Goal: Information Seeking & Learning: Find specific fact

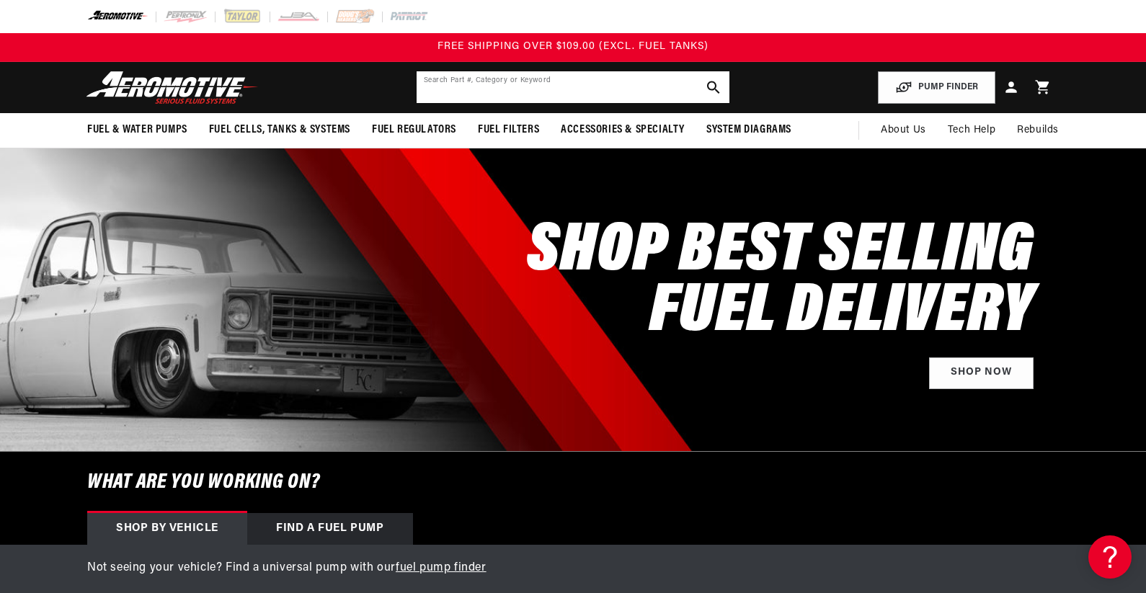
click at [530, 86] on input "text" at bounding box center [573, 87] width 313 height 32
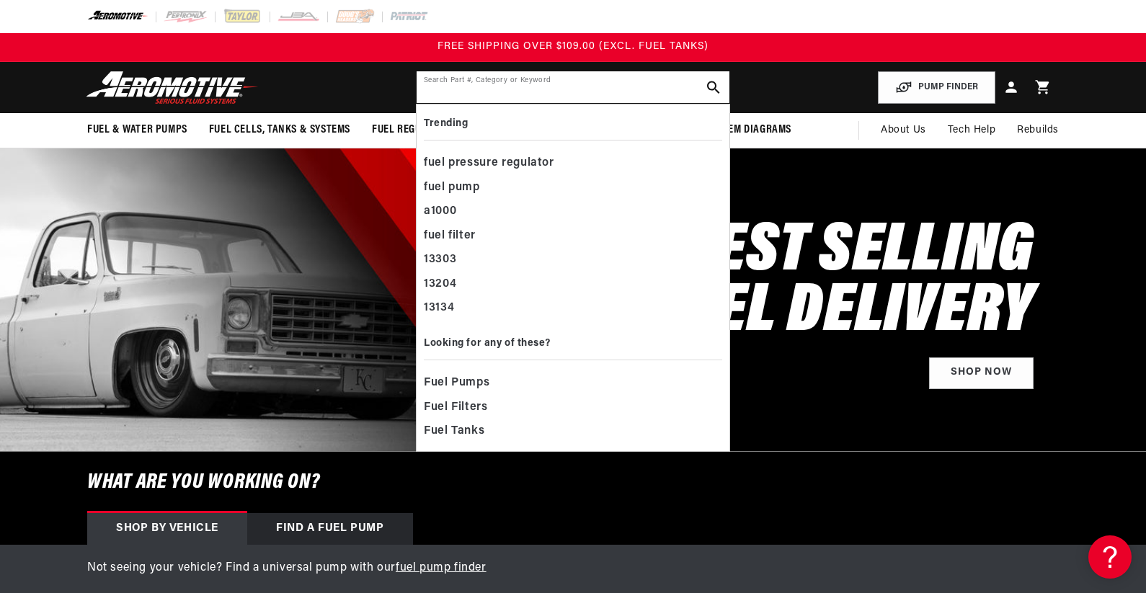
click at [577, 86] on input "text" at bounding box center [573, 87] width 313 height 32
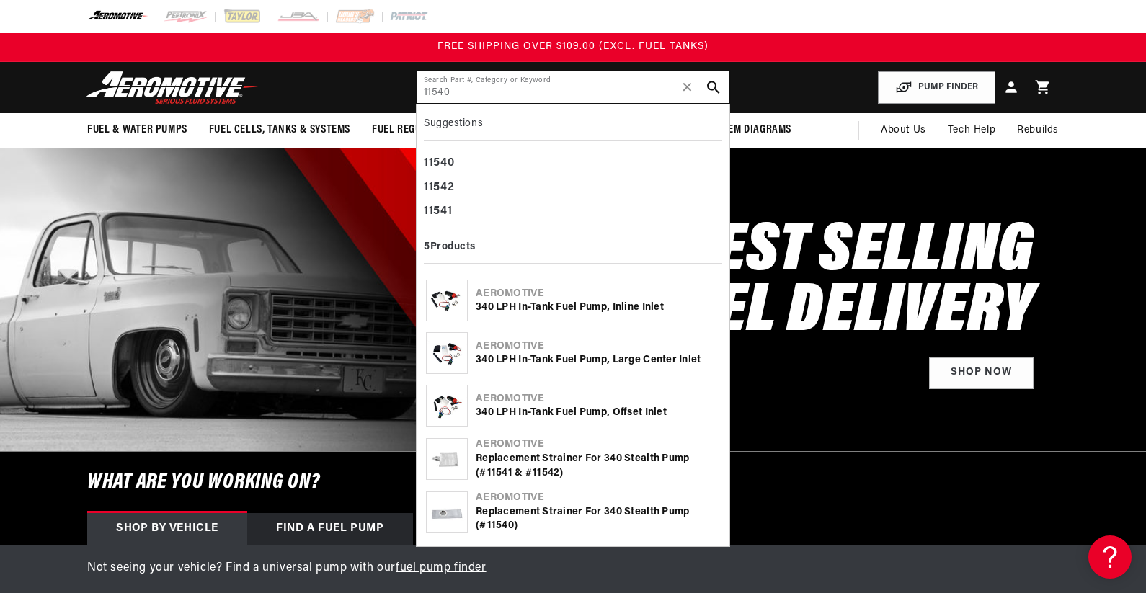
type input "11540"
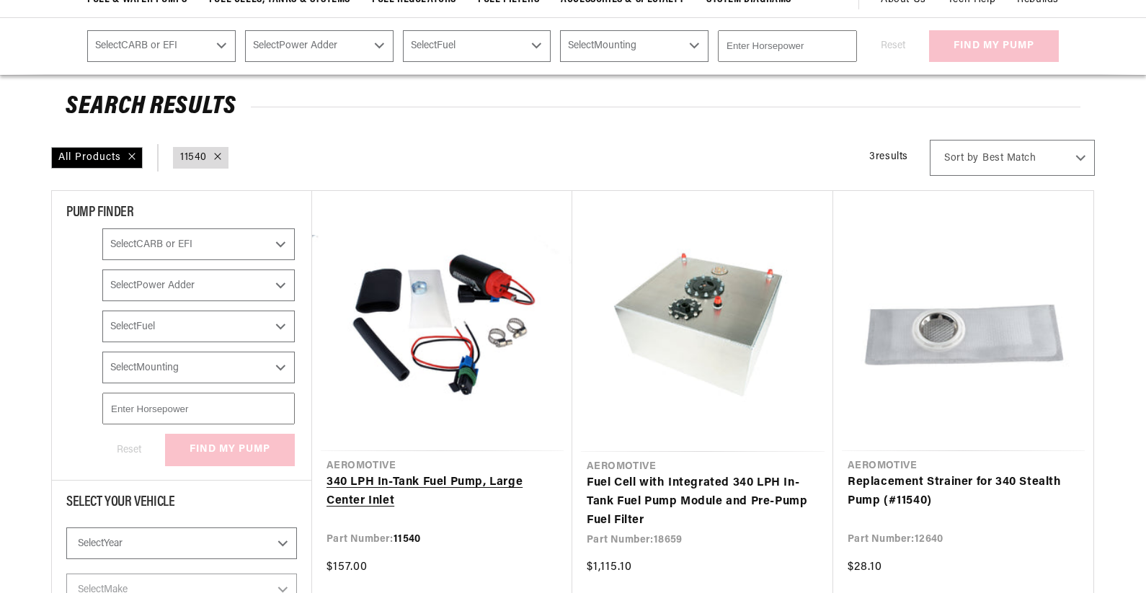
scroll to position [144, 0]
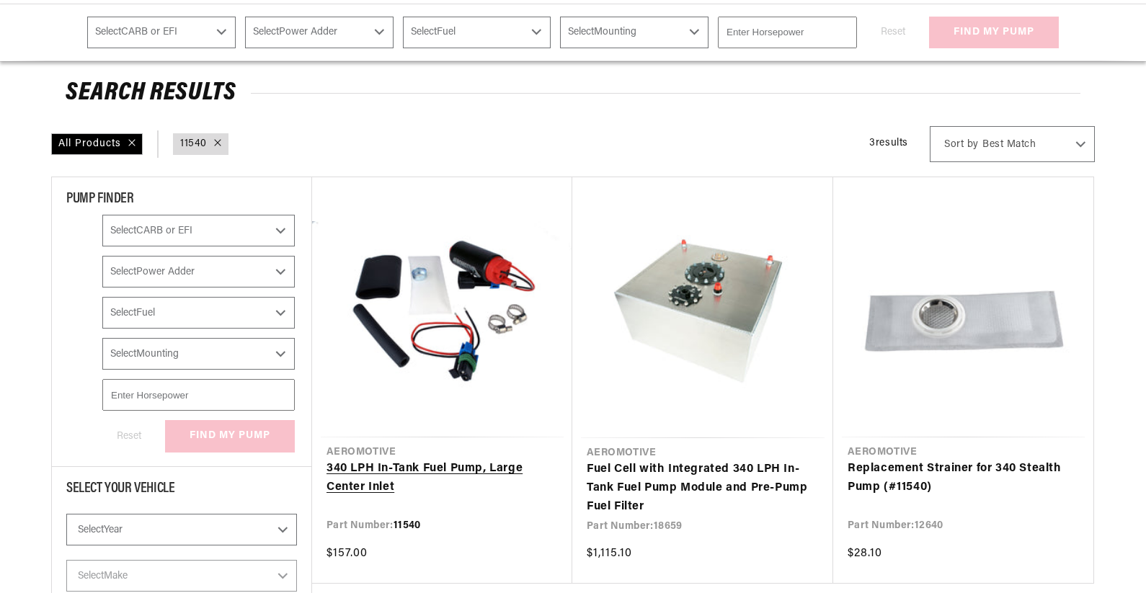
click at [455, 460] on link "340 LPH In-Tank Fuel Pump, Large Center Inlet" at bounding box center [441, 478] width 231 height 37
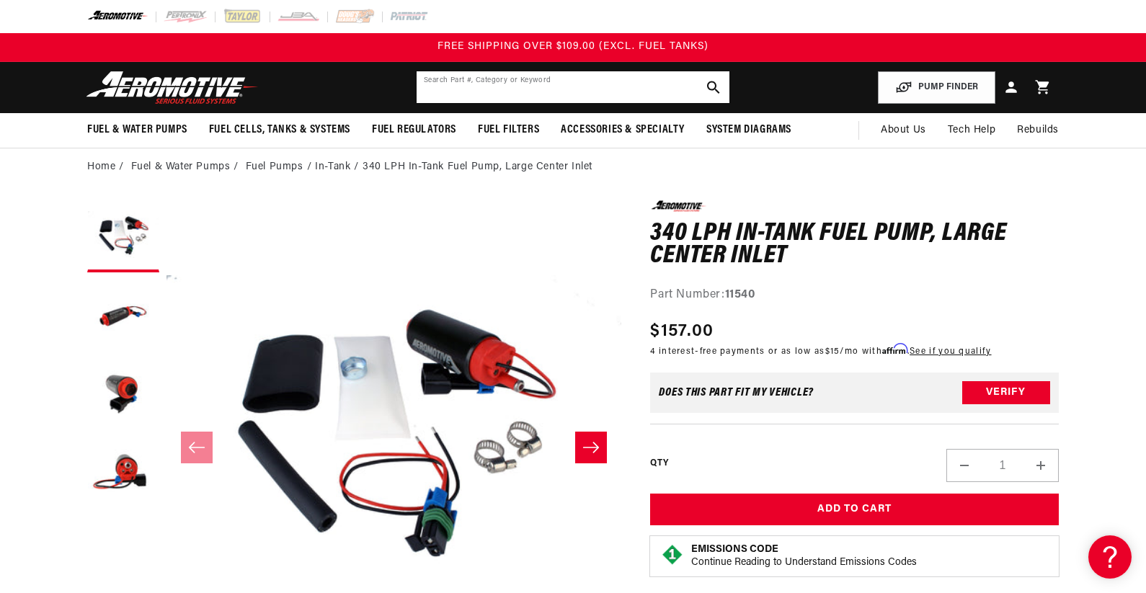
click at [549, 72] on input "text" at bounding box center [573, 87] width 313 height 32
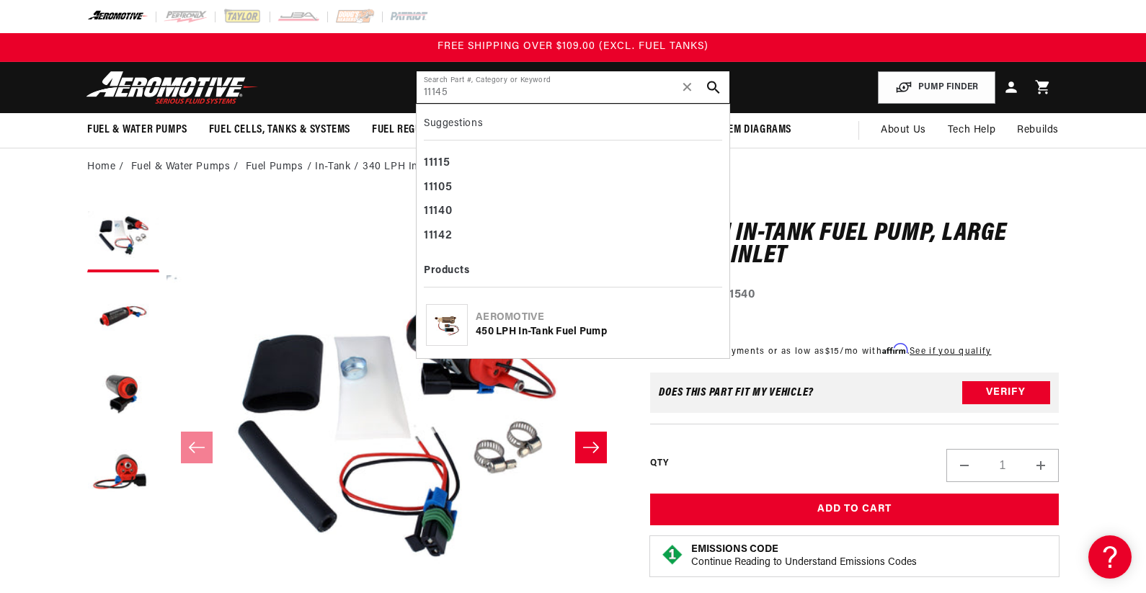
type input "11145"
click at [556, 335] on div "450 LPH In-Tank Fuel Pump" at bounding box center [598, 332] width 244 height 14
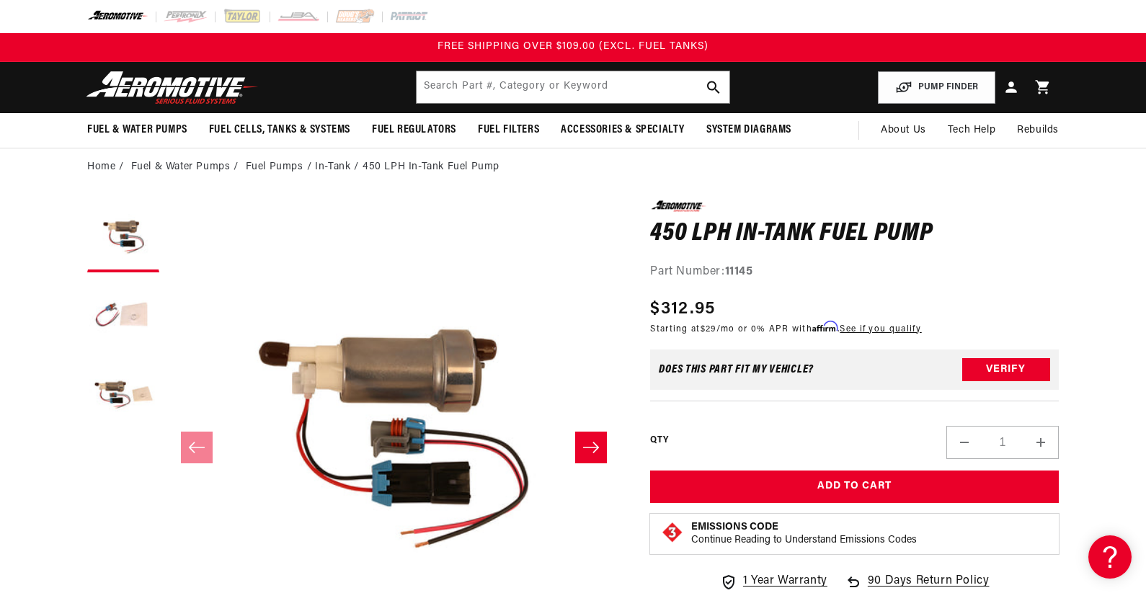
click at [1035, 223] on h1 "450 LPH In-Tank Fuel Pump" at bounding box center [854, 234] width 409 height 23
click at [1034, 210] on div "0.0 star rating Write a review" at bounding box center [854, 205] width 409 height 11
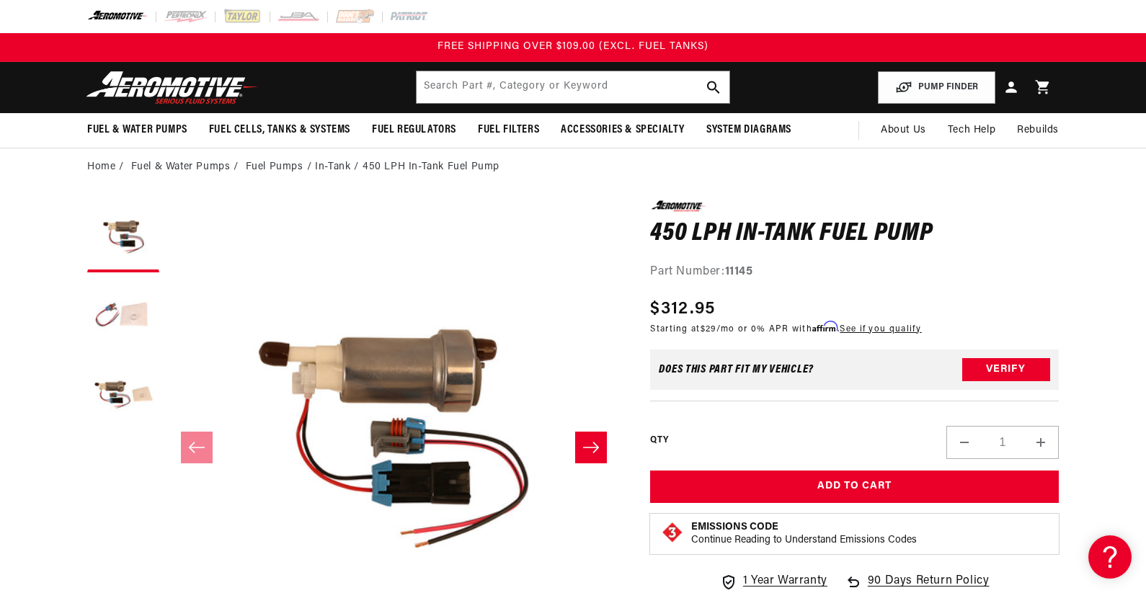
click at [1053, 256] on div "0.0 star rating Write a review 450 LPH In-Tank Fuel Pump 450 LPH In-Tank Fuel P…" at bounding box center [854, 240] width 409 height 81
click at [1055, 267] on div "Part Number: 11145" at bounding box center [854, 272] width 409 height 19
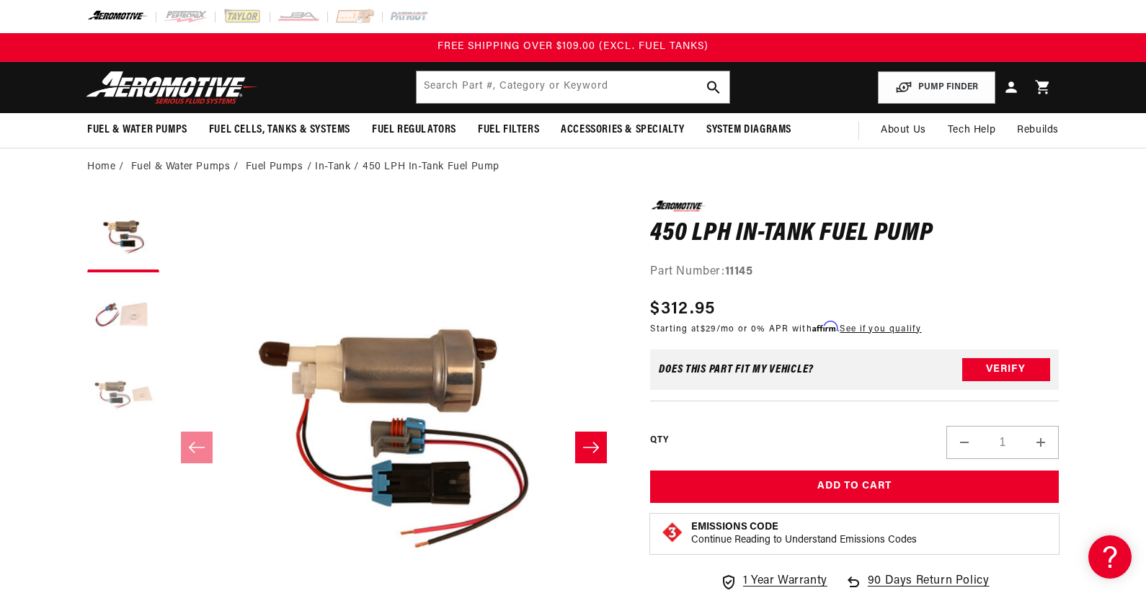
click at [103, 383] on button "Load image 3 in gallery view" at bounding box center [123, 395] width 72 height 72
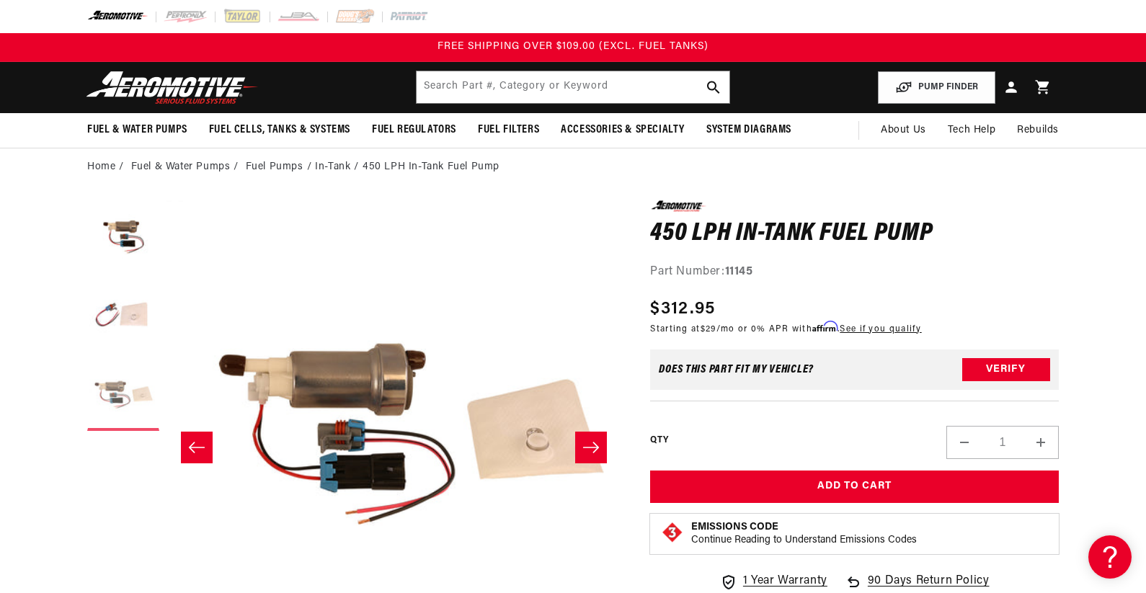
scroll to position [0, 910]
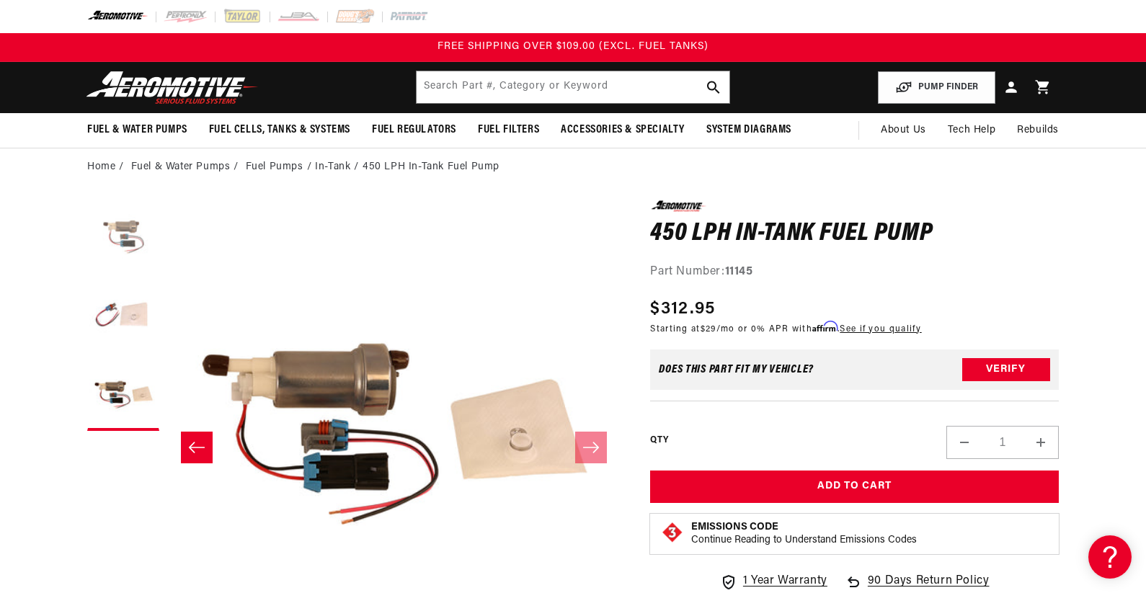
click at [135, 231] on button "Load image 1 in gallery view" at bounding box center [123, 236] width 72 height 72
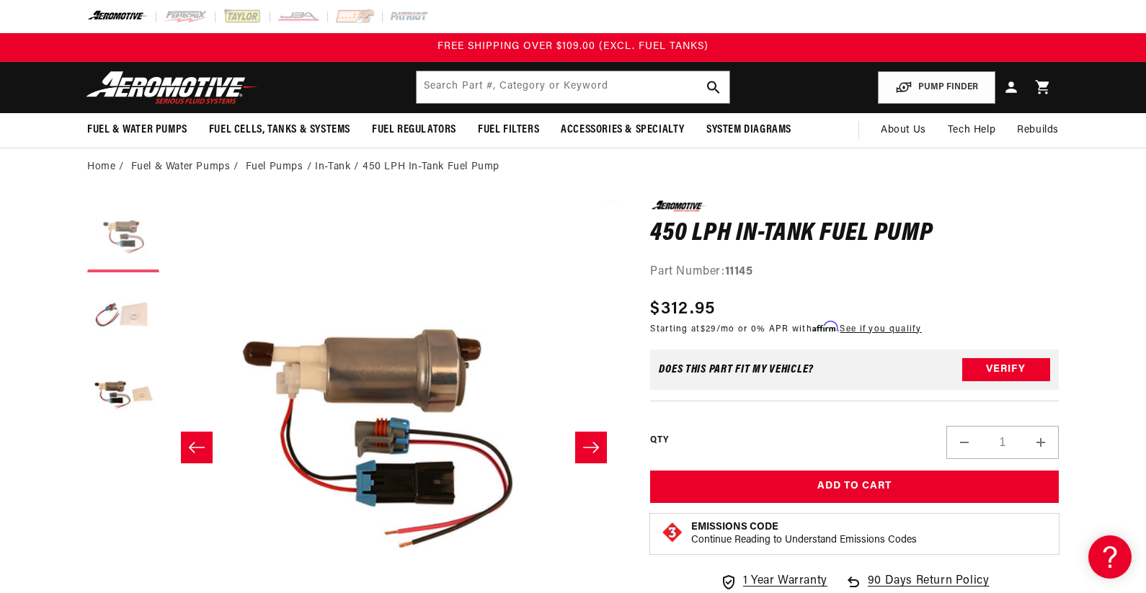
scroll to position [0, 0]
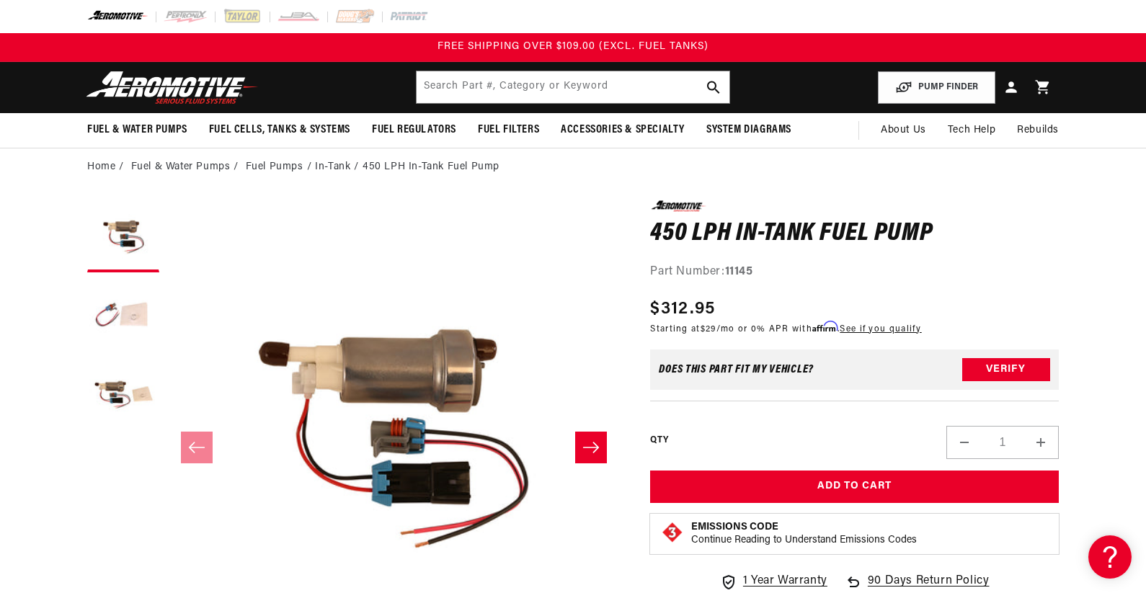
click at [1039, 259] on div "0.0 star rating Write a review 450 LPH In-Tank Fuel Pump 450 LPH In-Tank Fuel P…" at bounding box center [854, 240] width 409 height 81
click at [1022, 281] on div "Part Number: 11145" at bounding box center [854, 272] width 409 height 19
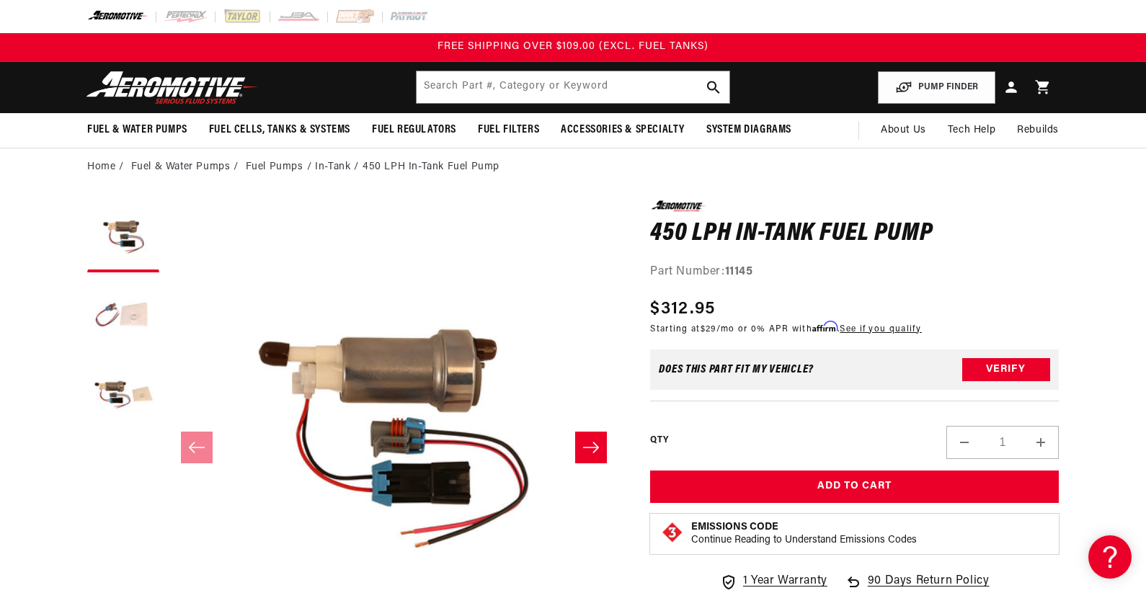
click at [1025, 240] on h1 "450 LPH In-Tank Fuel Pump" at bounding box center [854, 234] width 409 height 23
click at [1022, 240] on h1 "450 LPH In-Tank Fuel Pump" at bounding box center [854, 234] width 409 height 23
click at [1024, 239] on h1 "450 LPH In-Tank Fuel Pump" at bounding box center [854, 234] width 409 height 23
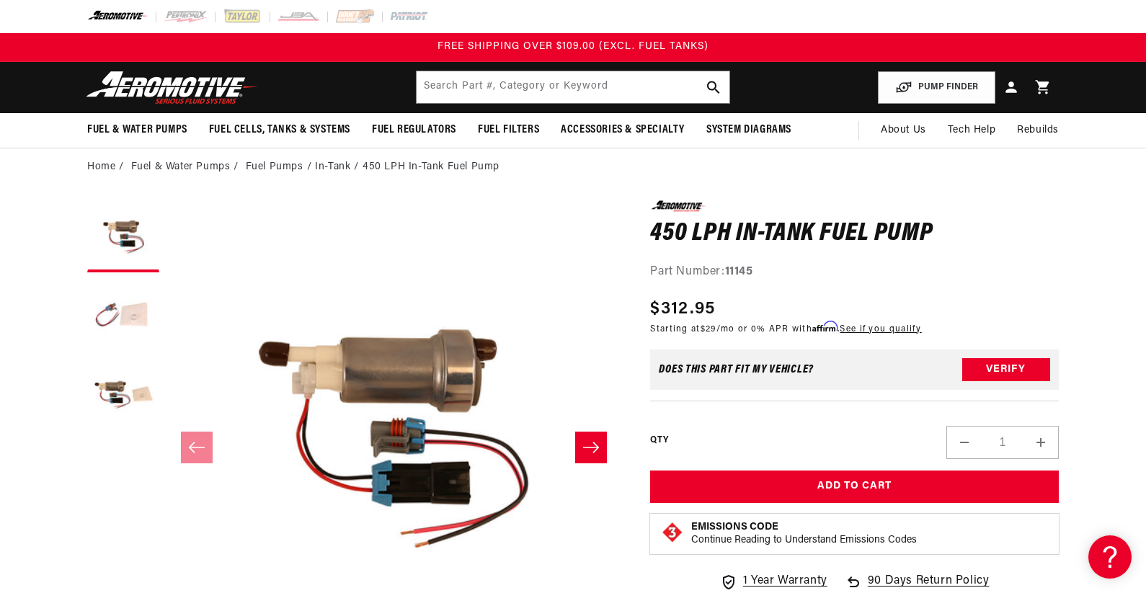
click at [1055, 225] on h1 "450 LPH In-Tank Fuel Pump" at bounding box center [854, 234] width 409 height 23
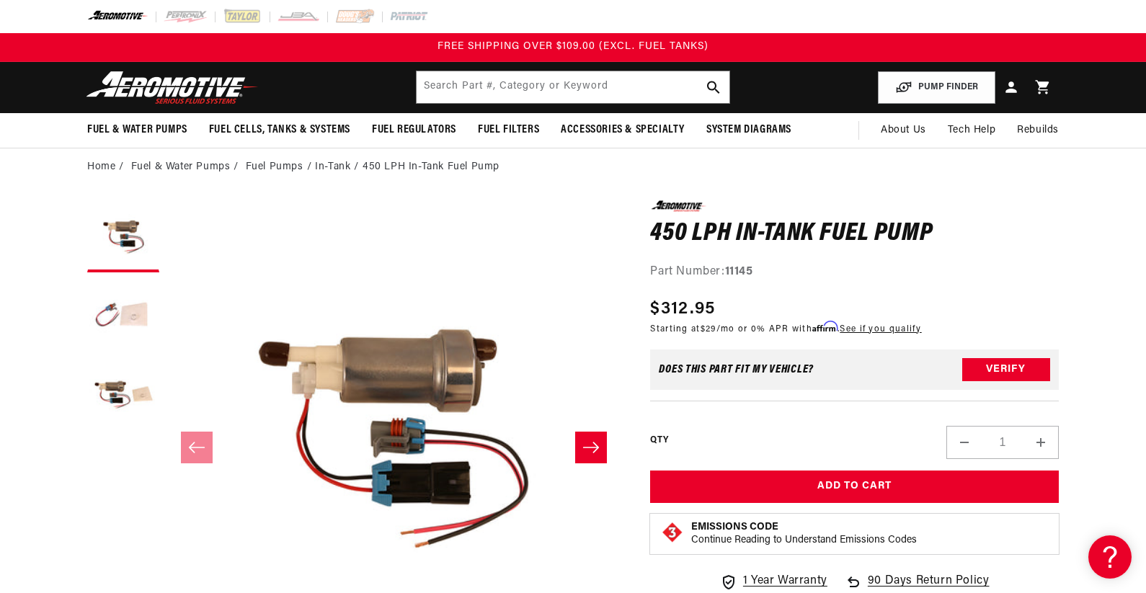
click at [1055, 225] on h1 "450 LPH In-Tank Fuel Pump" at bounding box center [854, 234] width 409 height 23
click at [1039, 216] on div "0.0 star rating Write a review 450 LPH In-Tank Fuel Pump 450 LPH In-Tank Fuel P…" at bounding box center [854, 240] width 409 height 81
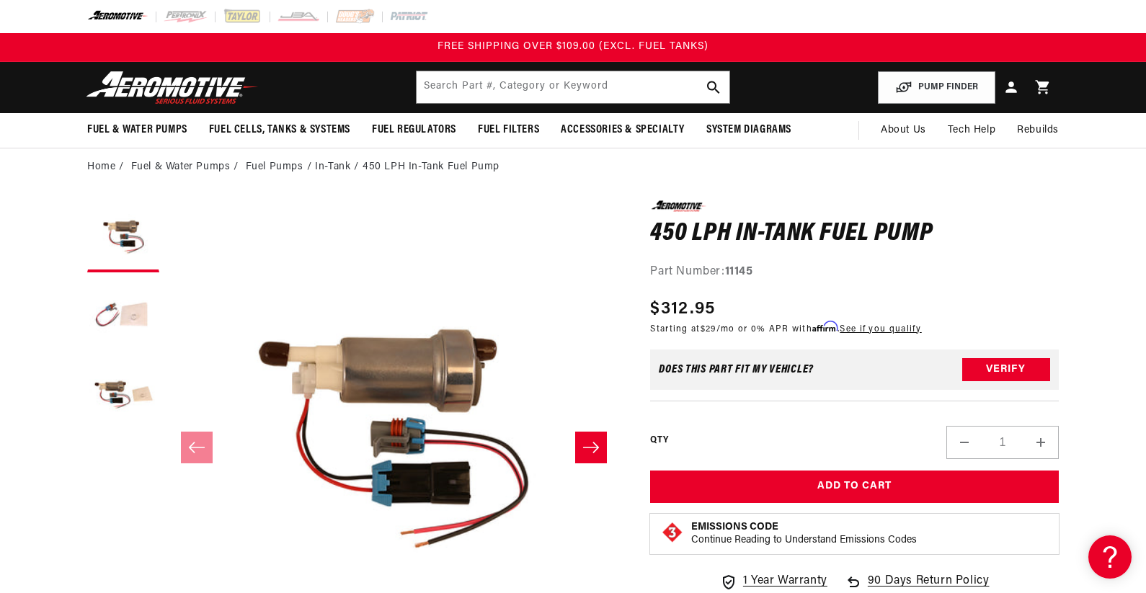
click at [1039, 216] on div "0.0 star rating Write a review 450 LPH In-Tank Fuel Pump 450 LPH In-Tank Fuel P…" at bounding box center [854, 240] width 409 height 81
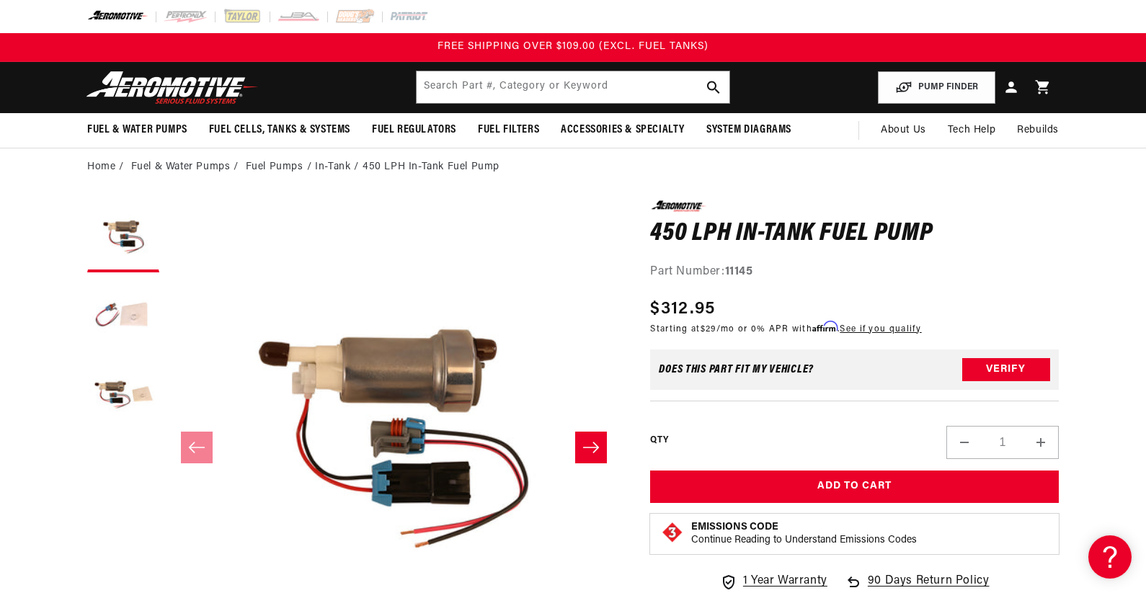
click at [1039, 216] on div "0.0 star rating Write a review 450 LPH In-Tank Fuel Pump 450 LPH In-Tank Fuel P…" at bounding box center [854, 240] width 409 height 81
click at [1039, 215] on div "0.0 star rating Write a review 450 LPH In-Tank Fuel Pump 450 LPH In-Tank Fuel P…" at bounding box center [854, 240] width 409 height 81
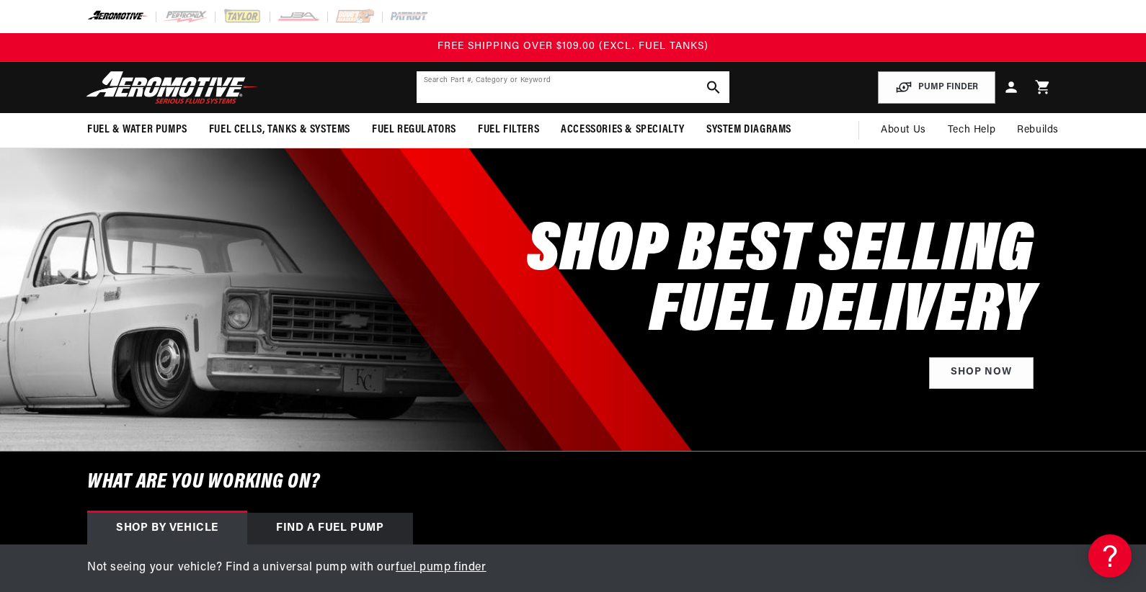
click at [499, 94] on input "text" at bounding box center [573, 87] width 313 height 32
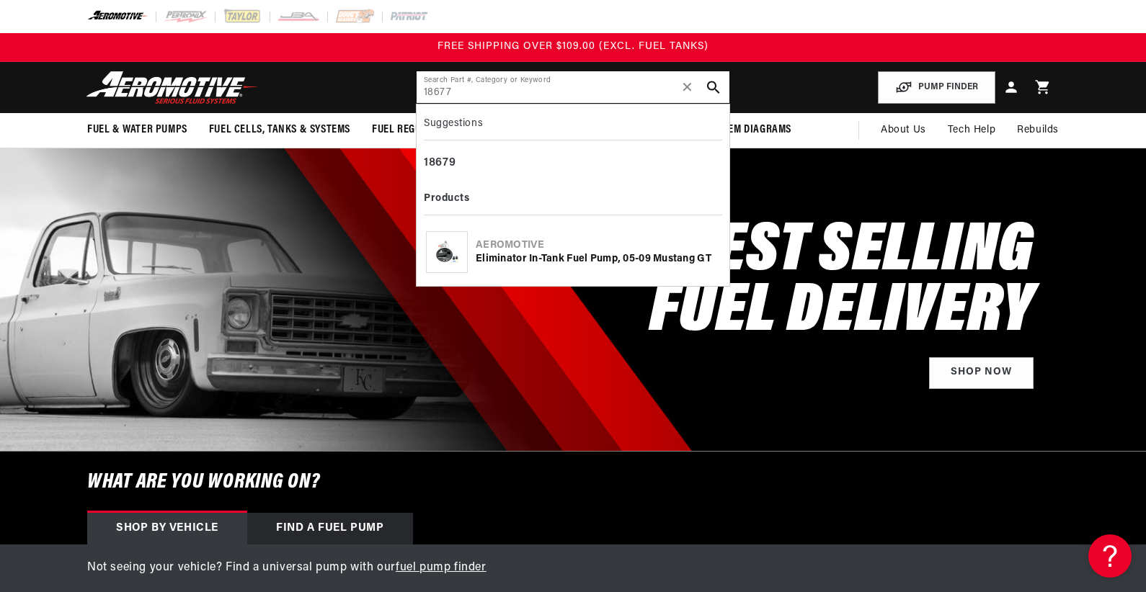
type input "18677"
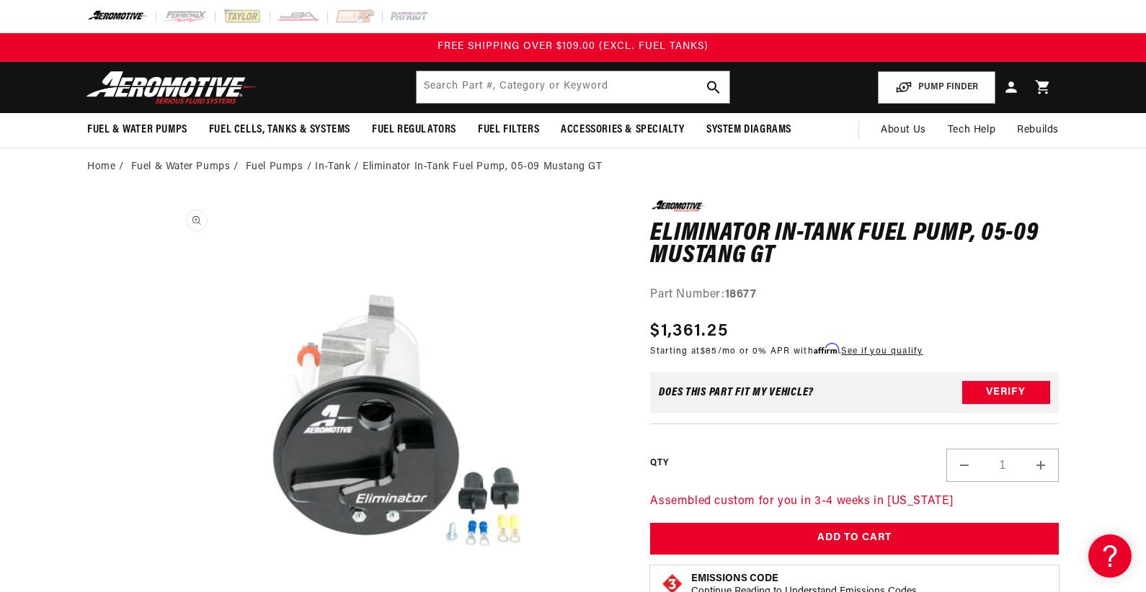
scroll to position [1, 0]
click at [521, 89] on input "text" at bounding box center [573, 87] width 313 height 32
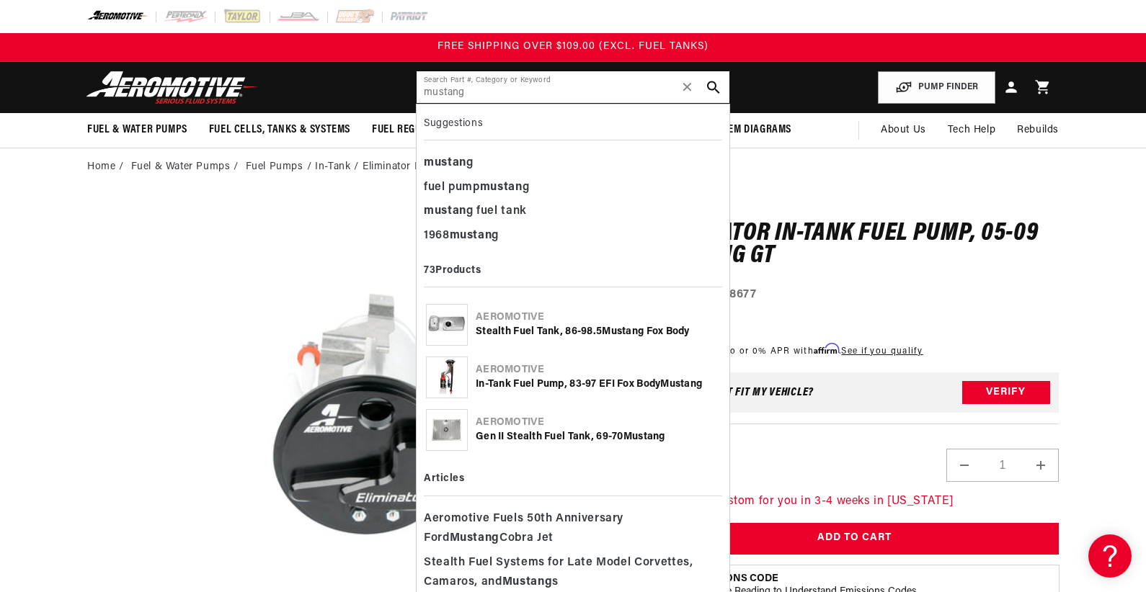
type input "mustang"
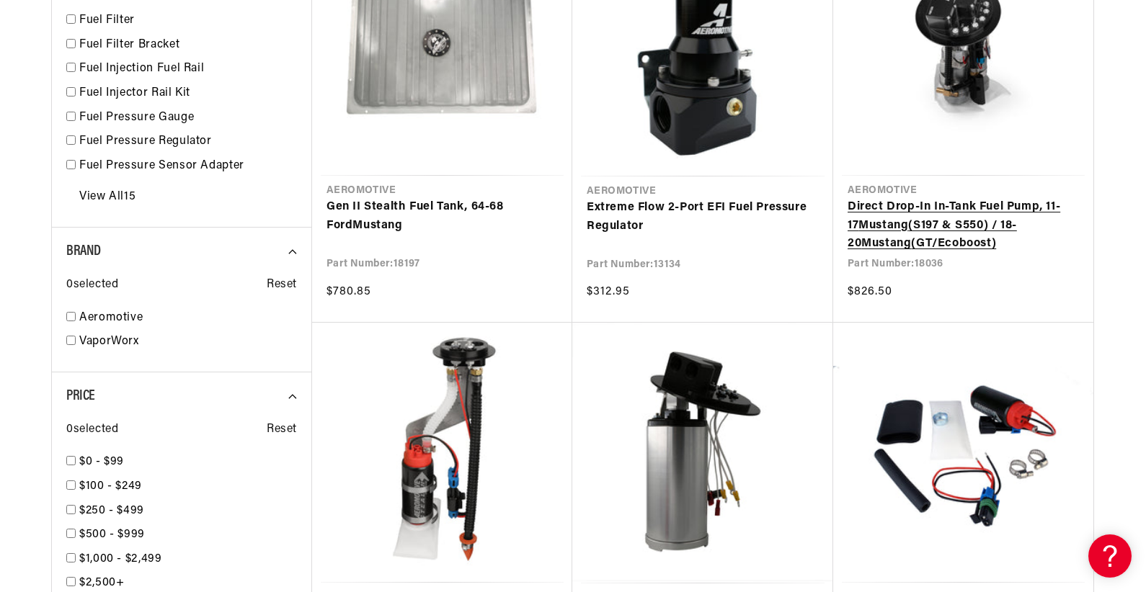
scroll to position [1225, 0]
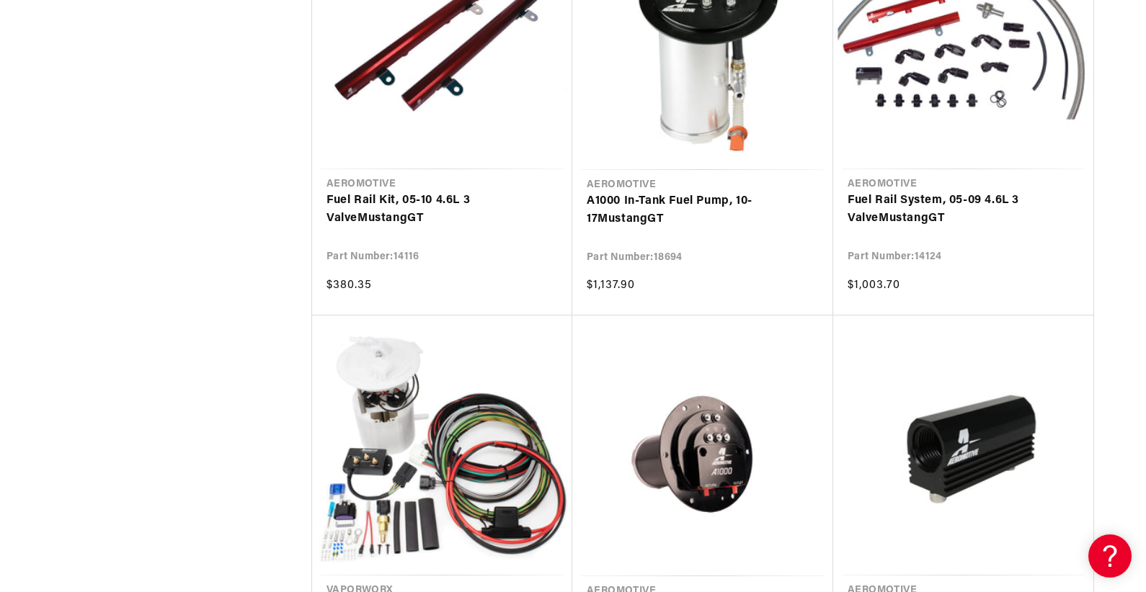
scroll to position [3892, 0]
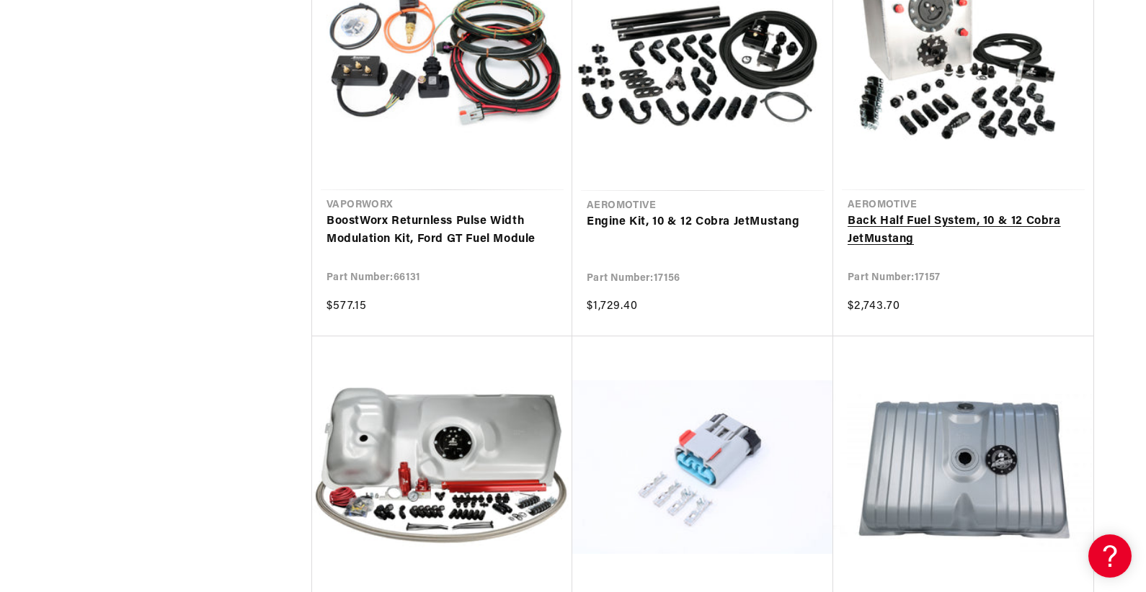
scroll to position [5909, 0]
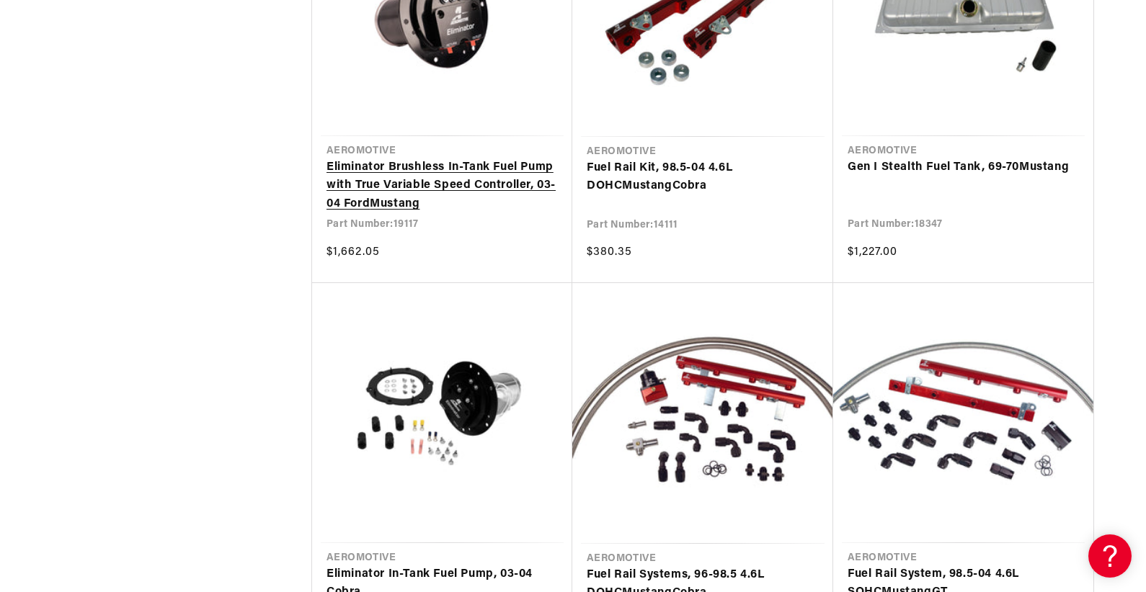
scroll to position [7062, 0]
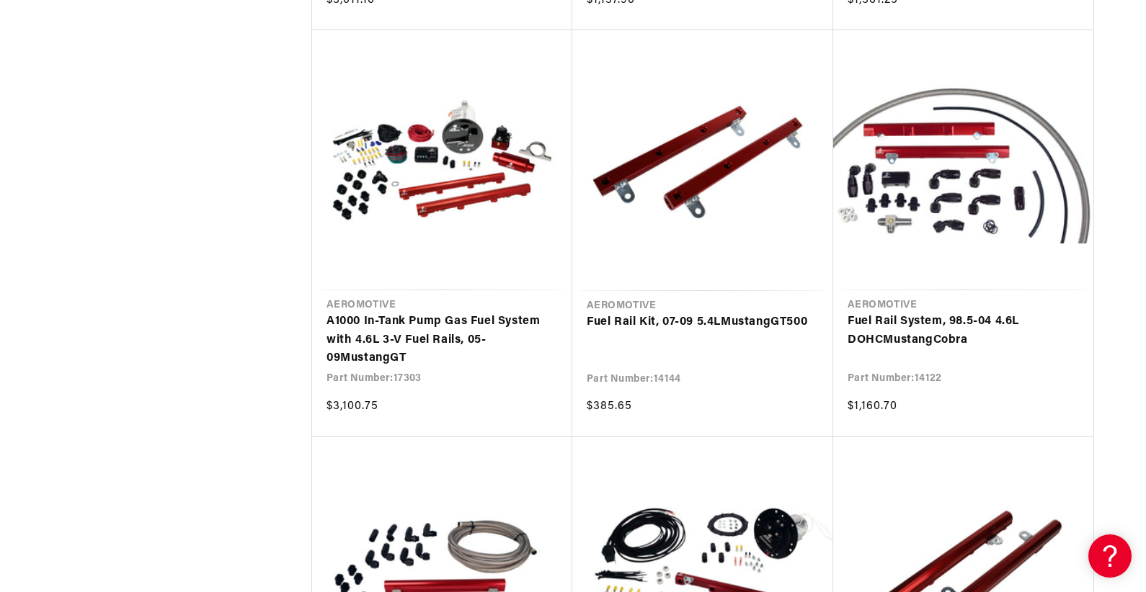
scroll to position [8576, 0]
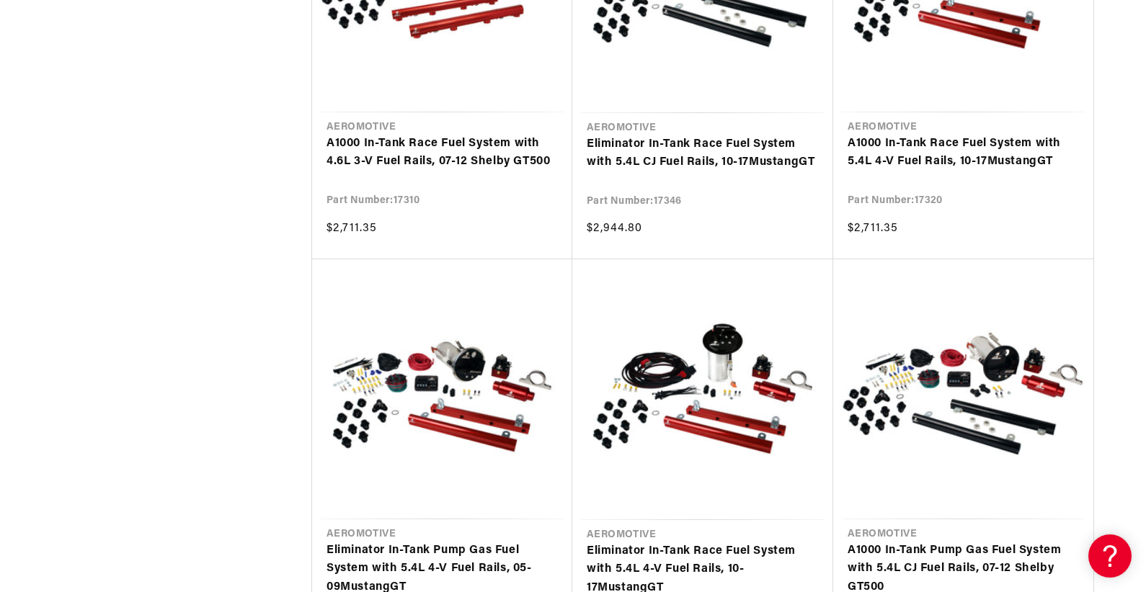
scroll to position [16431, 0]
